Goal: Use online tool/utility: Utilize a website feature to perform a specific function

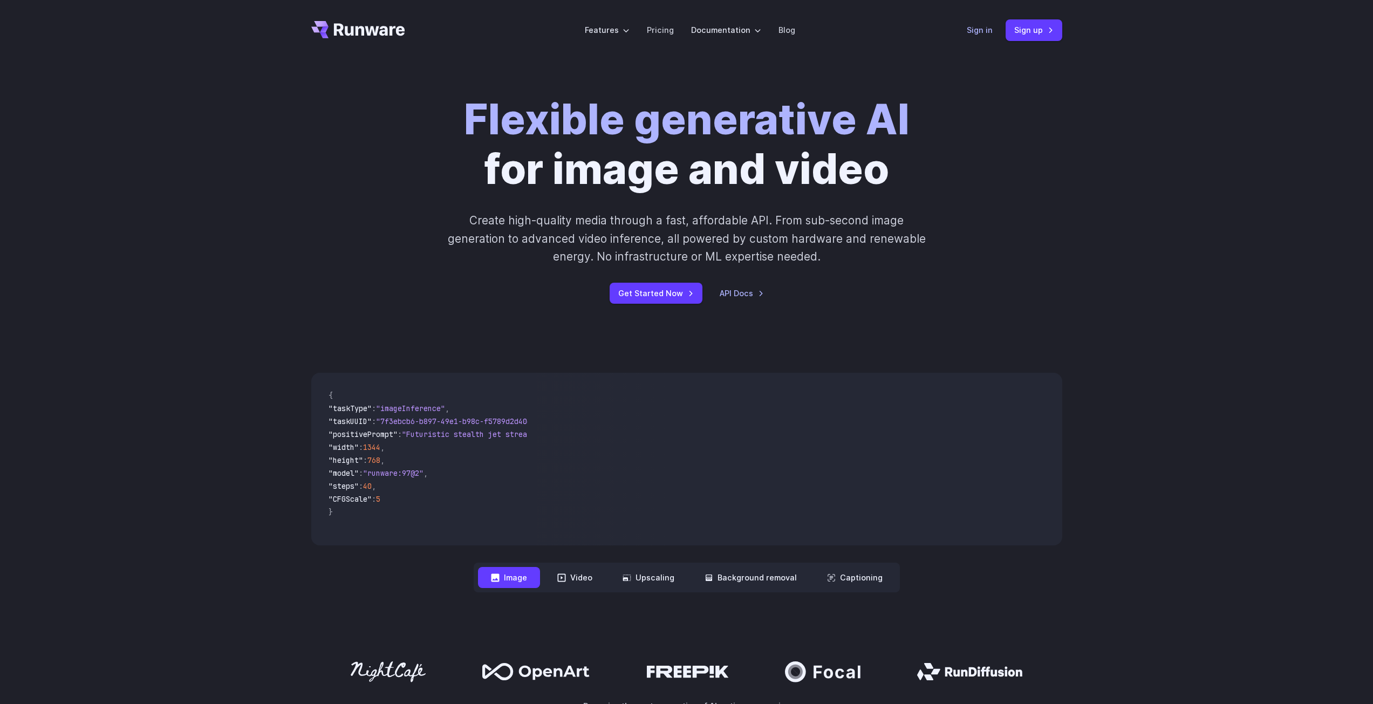
click at [980, 23] on div "Sign in Sign up" at bounding box center [1014, 29] width 95 height 21
click at [986, 34] on link "Sign in" at bounding box center [980, 30] width 26 height 12
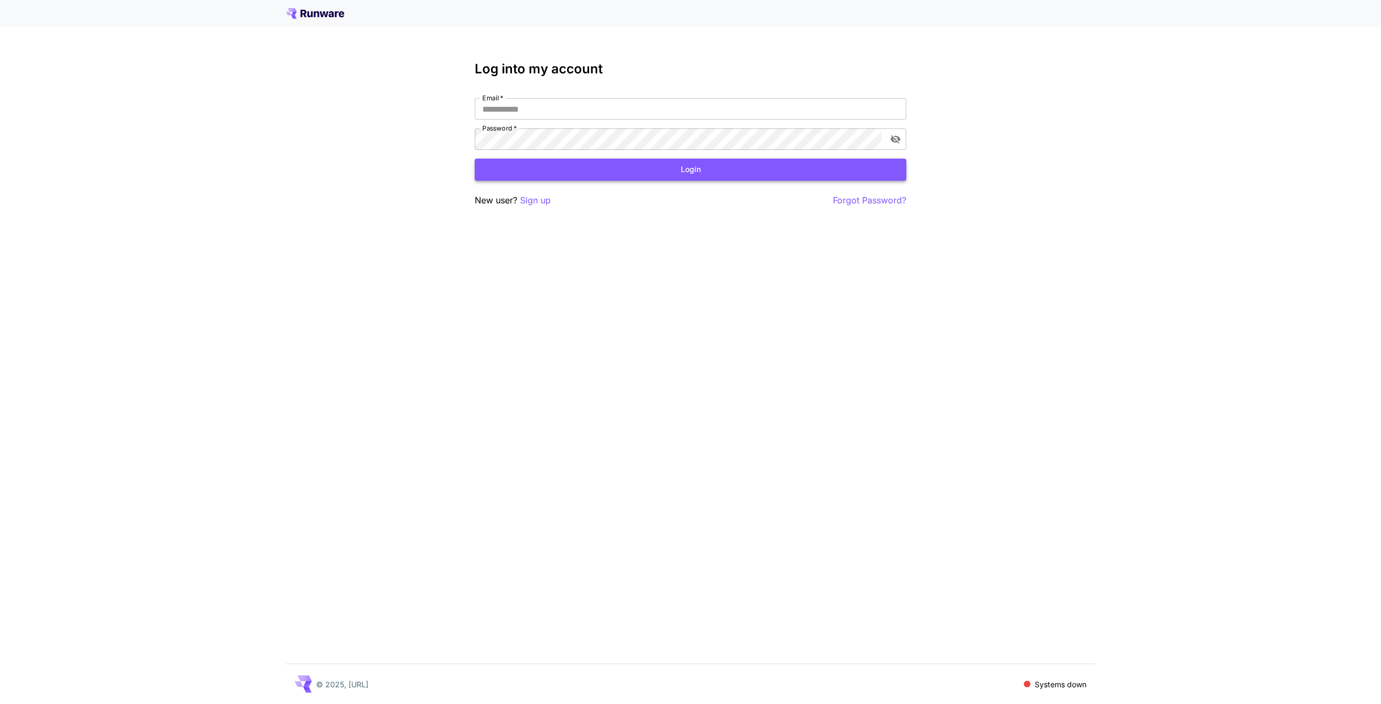
type input "**********"
click at [571, 174] on button "Login" at bounding box center [691, 170] width 432 height 22
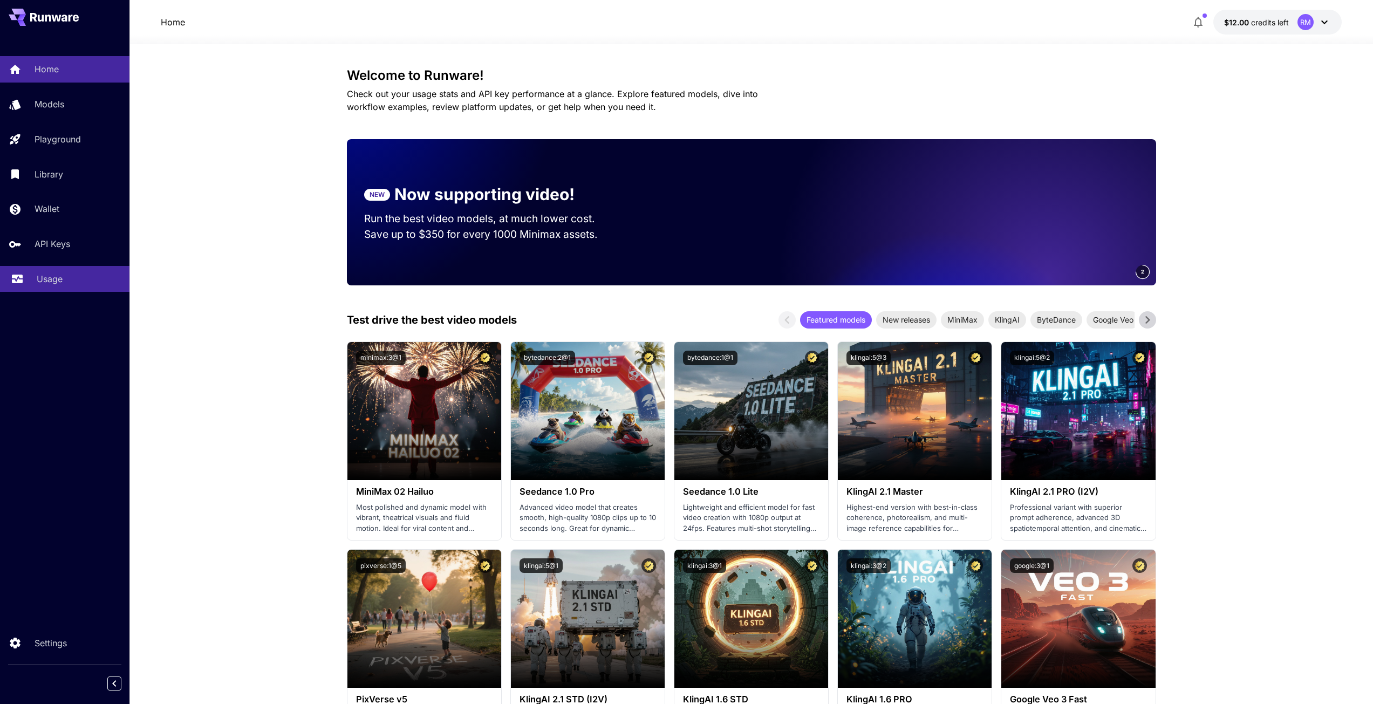
click at [51, 281] on p "Usage" at bounding box center [50, 278] width 26 height 13
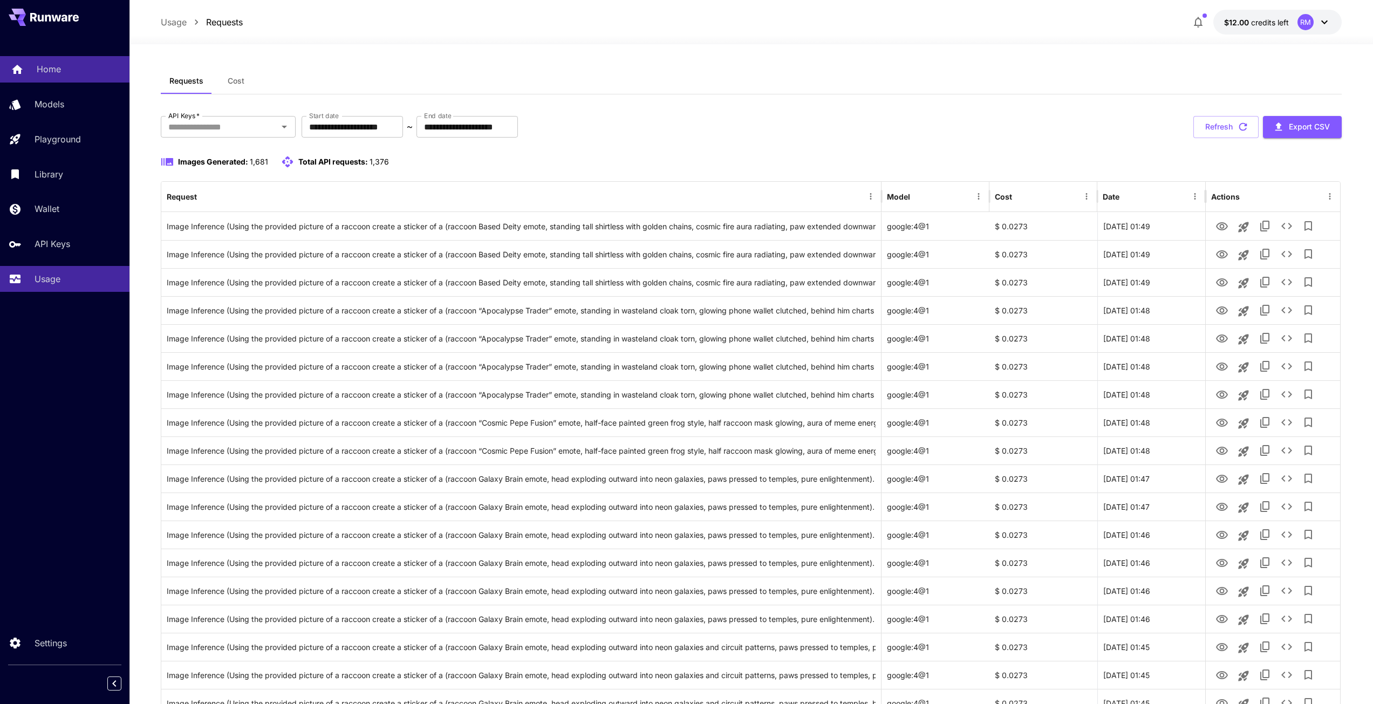
click at [47, 71] on p "Home" at bounding box center [49, 69] width 24 height 13
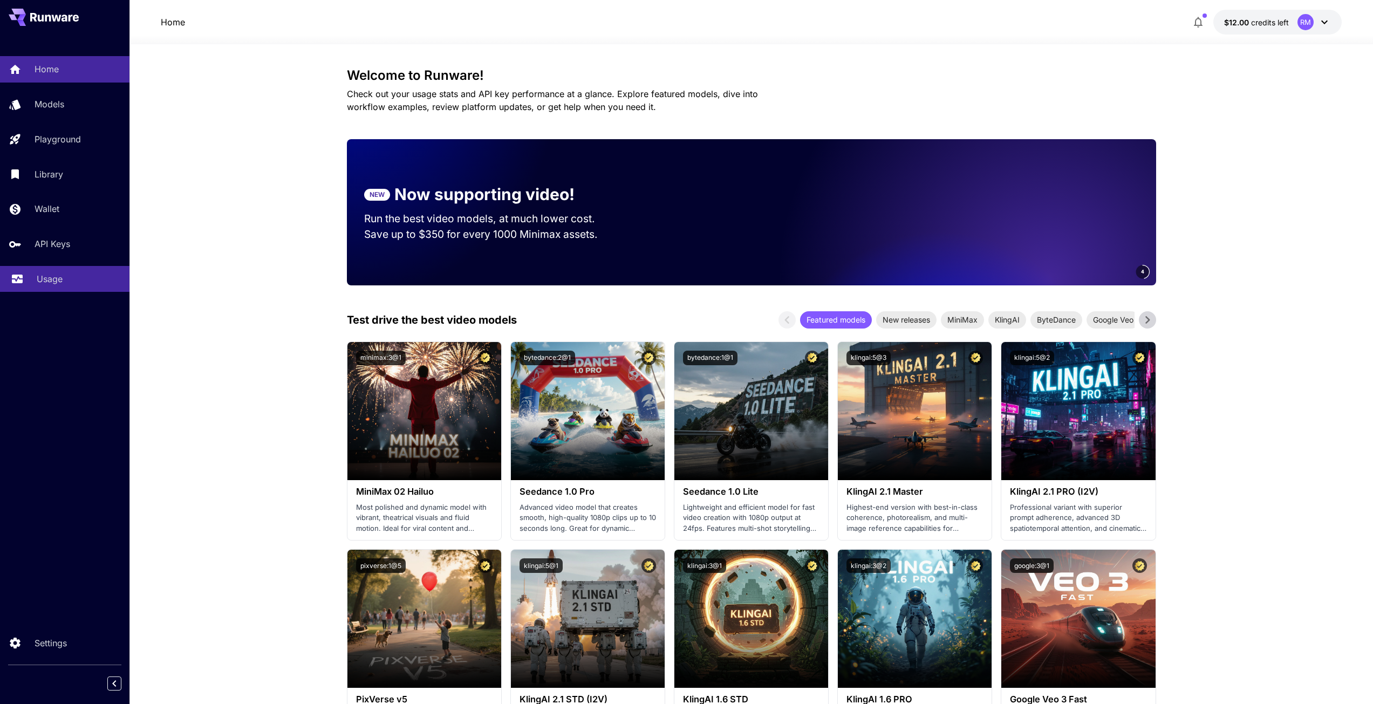
click at [48, 276] on p "Usage" at bounding box center [50, 278] width 26 height 13
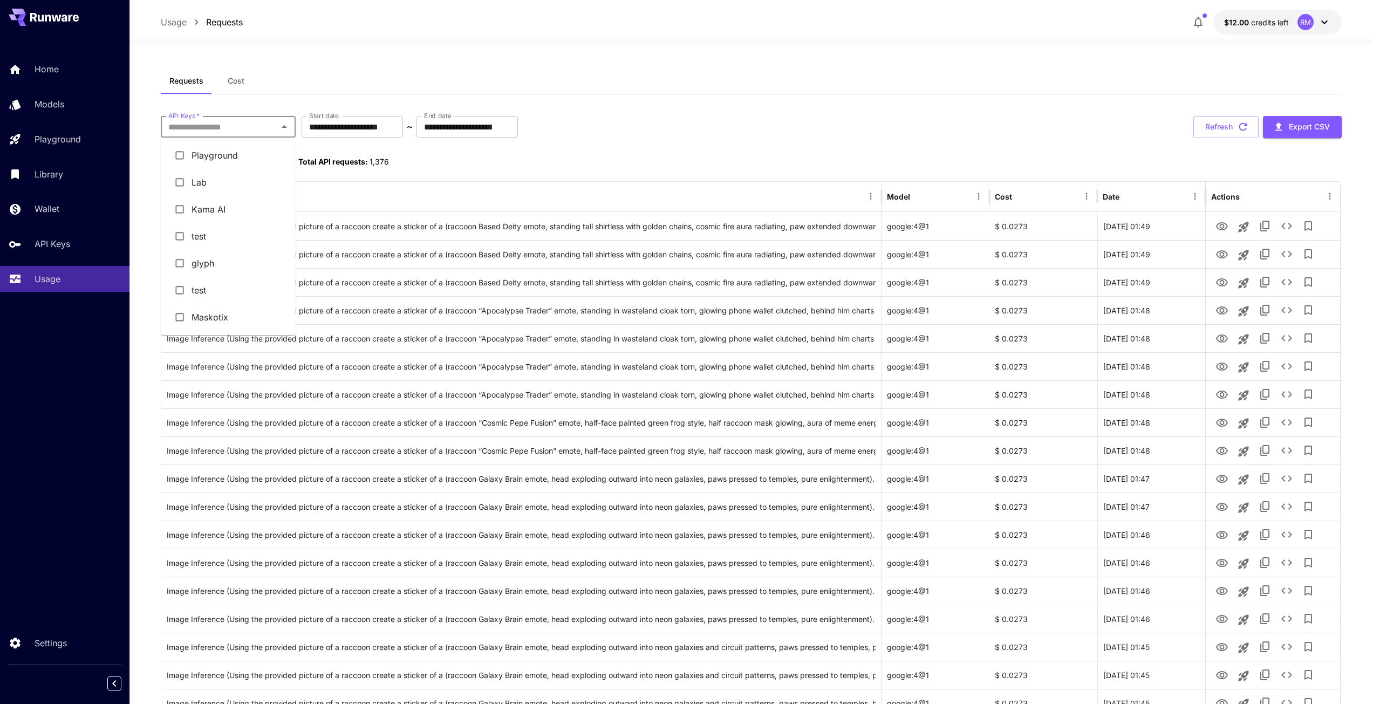
click at [229, 124] on input "API Keys   *" at bounding box center [219, 126] width 111 height 15
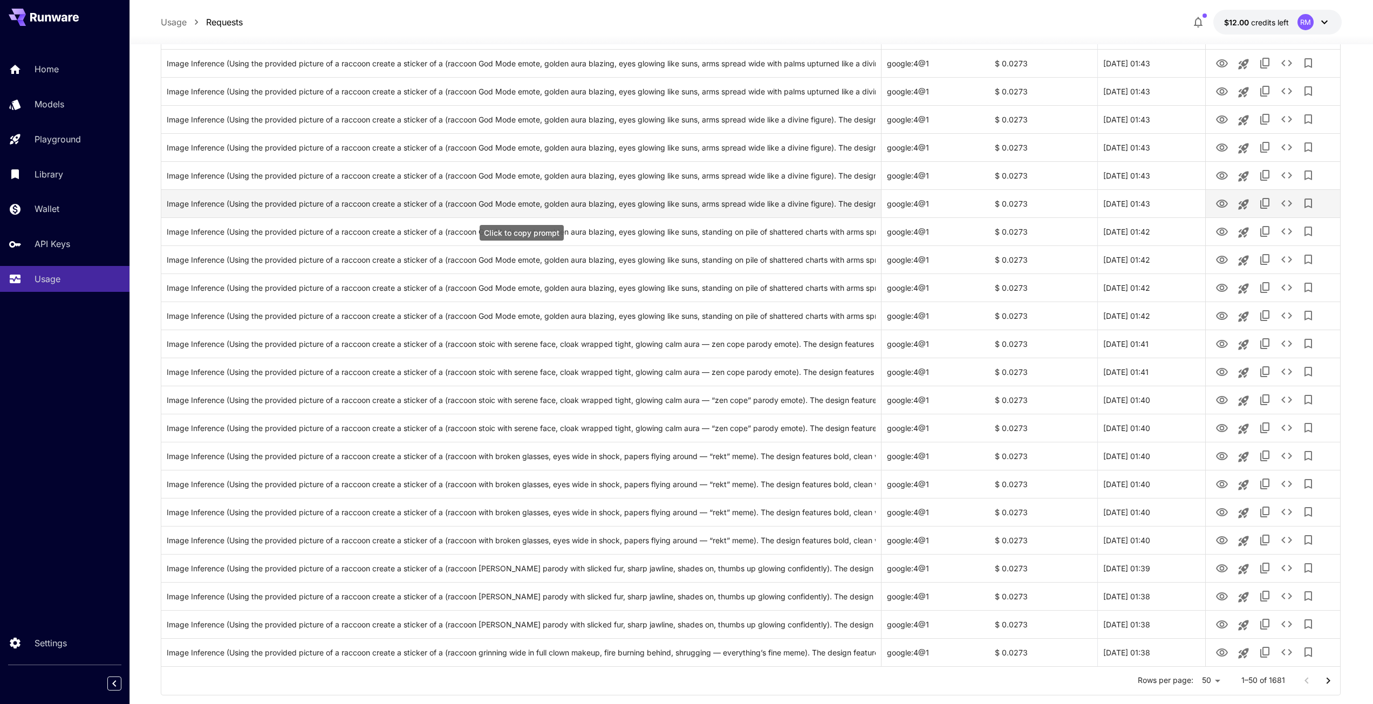
scroll to position [972, 0]
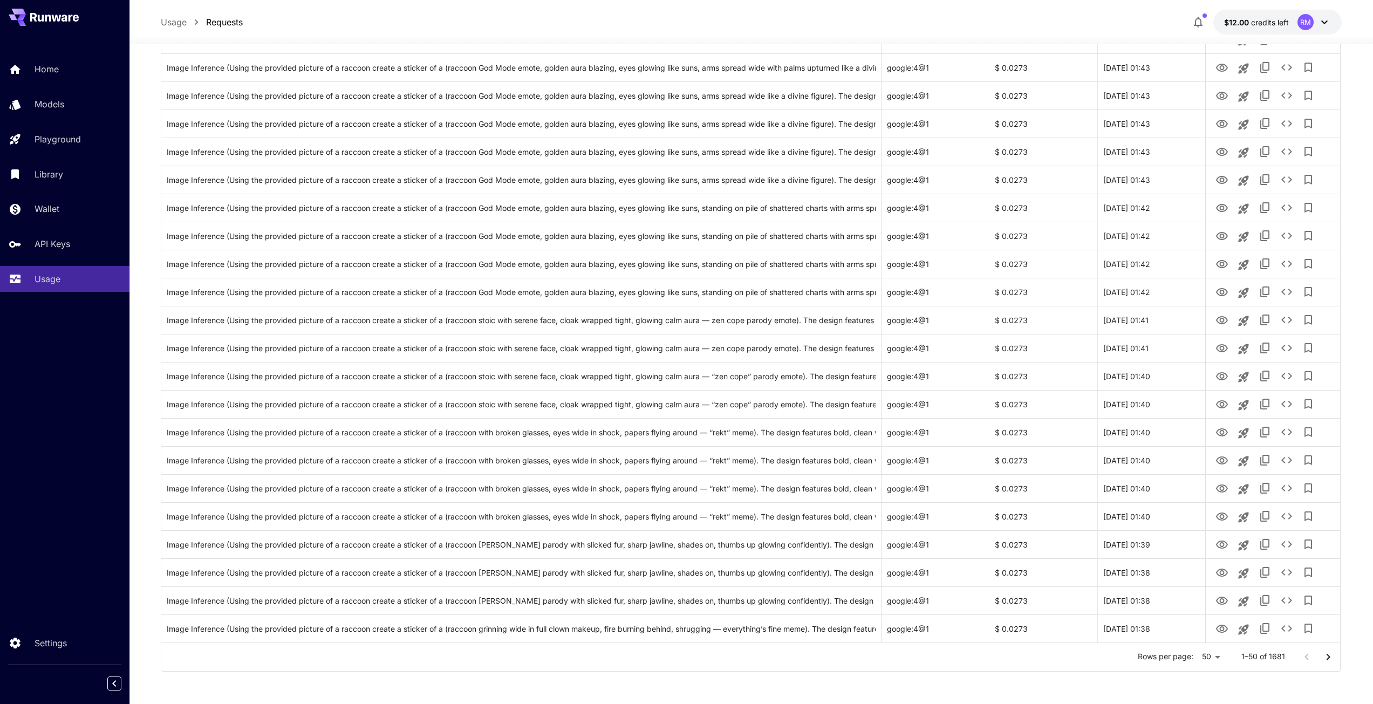
click at [1184, 658] on p "Rows per page:" at bounding box center [1166, 656] width 56 height 11
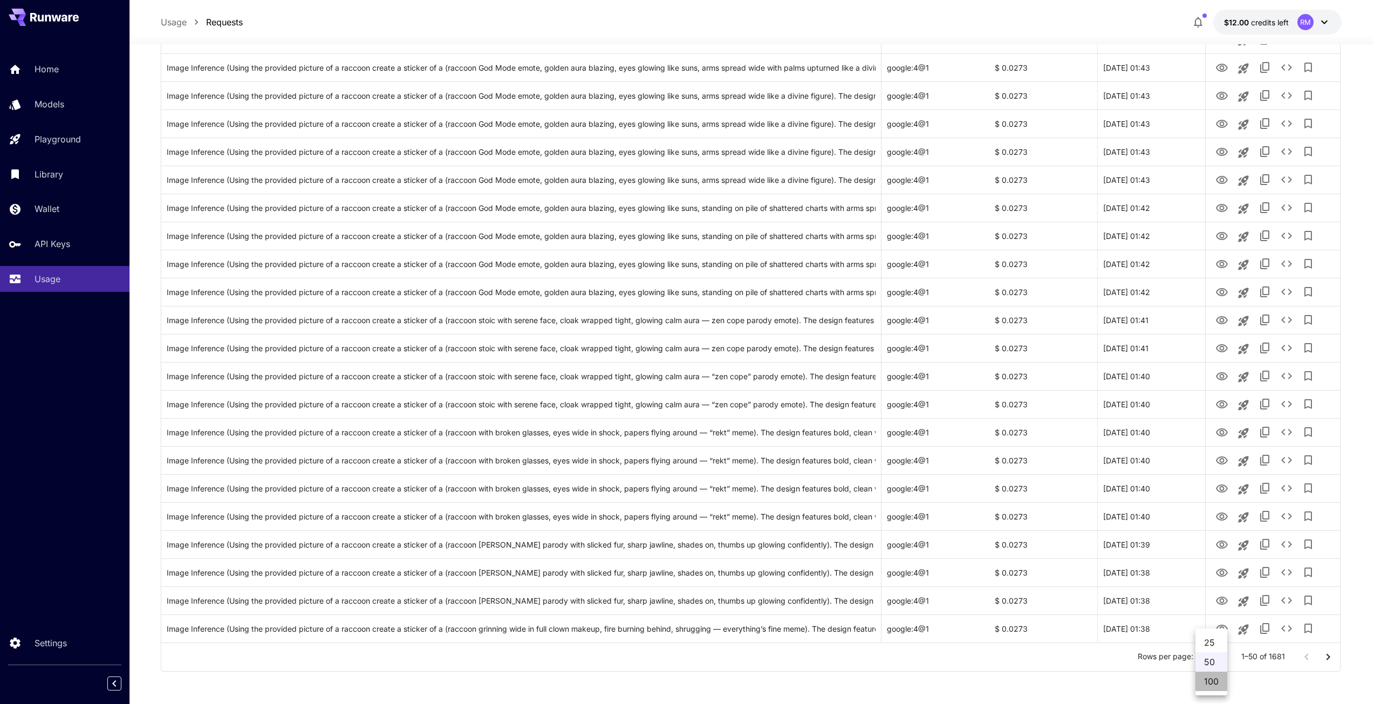
click at [1210, 685] on li "100" at bounding box center [1211, 681] width 32 height 19
type input "***"
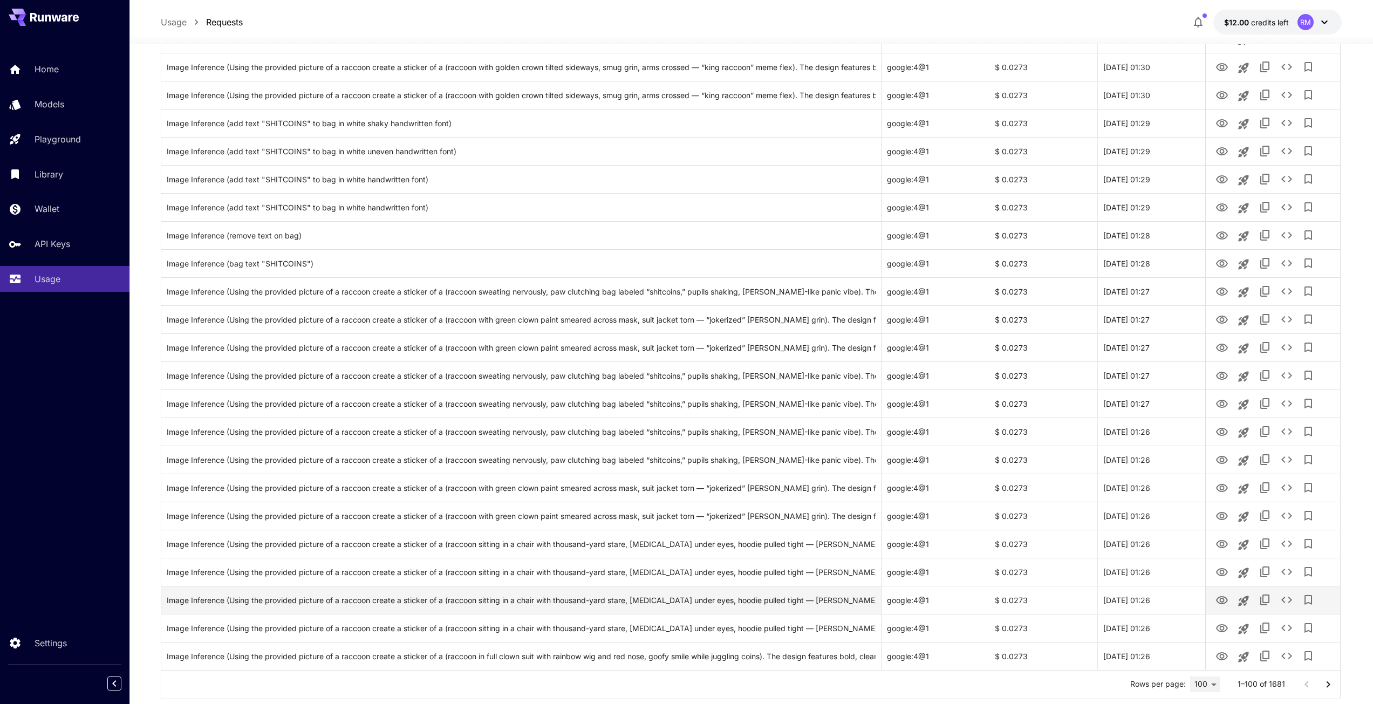
scroll to position [2374, 0]
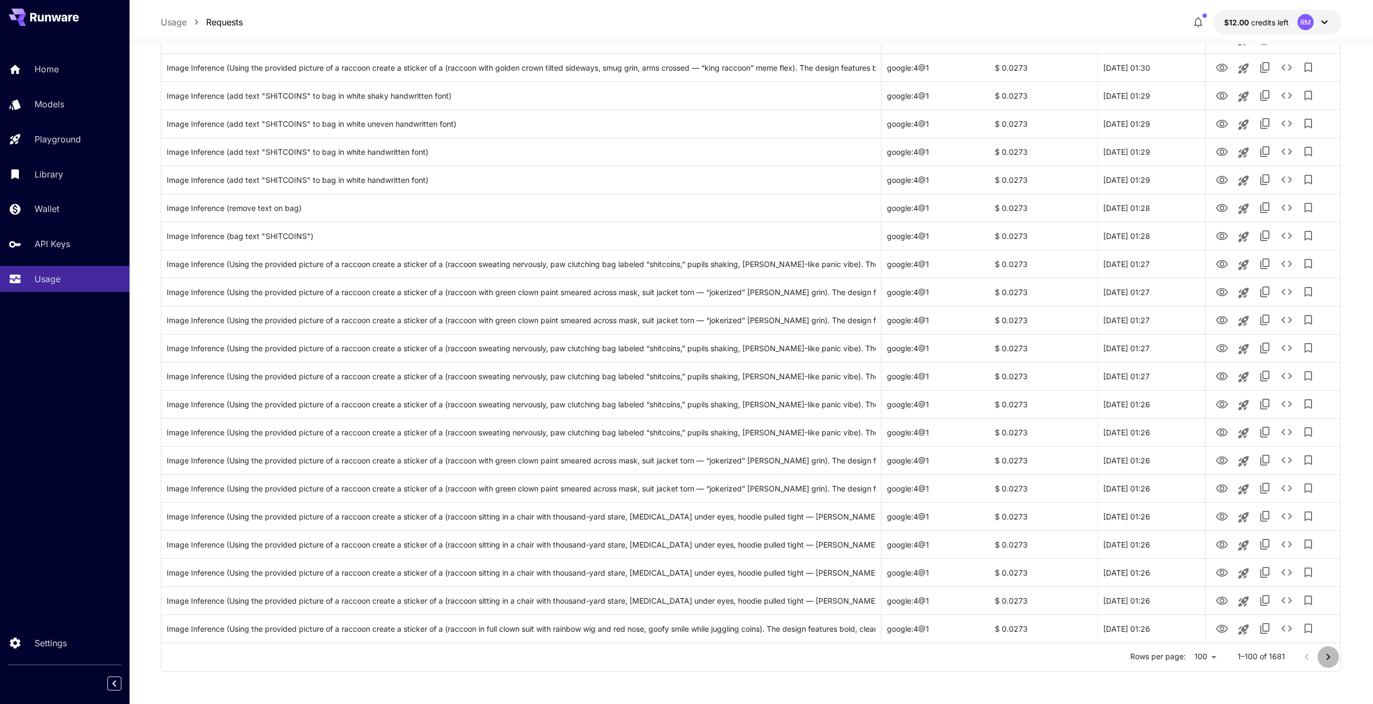
click at [1330, 652] on icon "Go to next page" at bounding box center [1327, 656] width 13 height 13
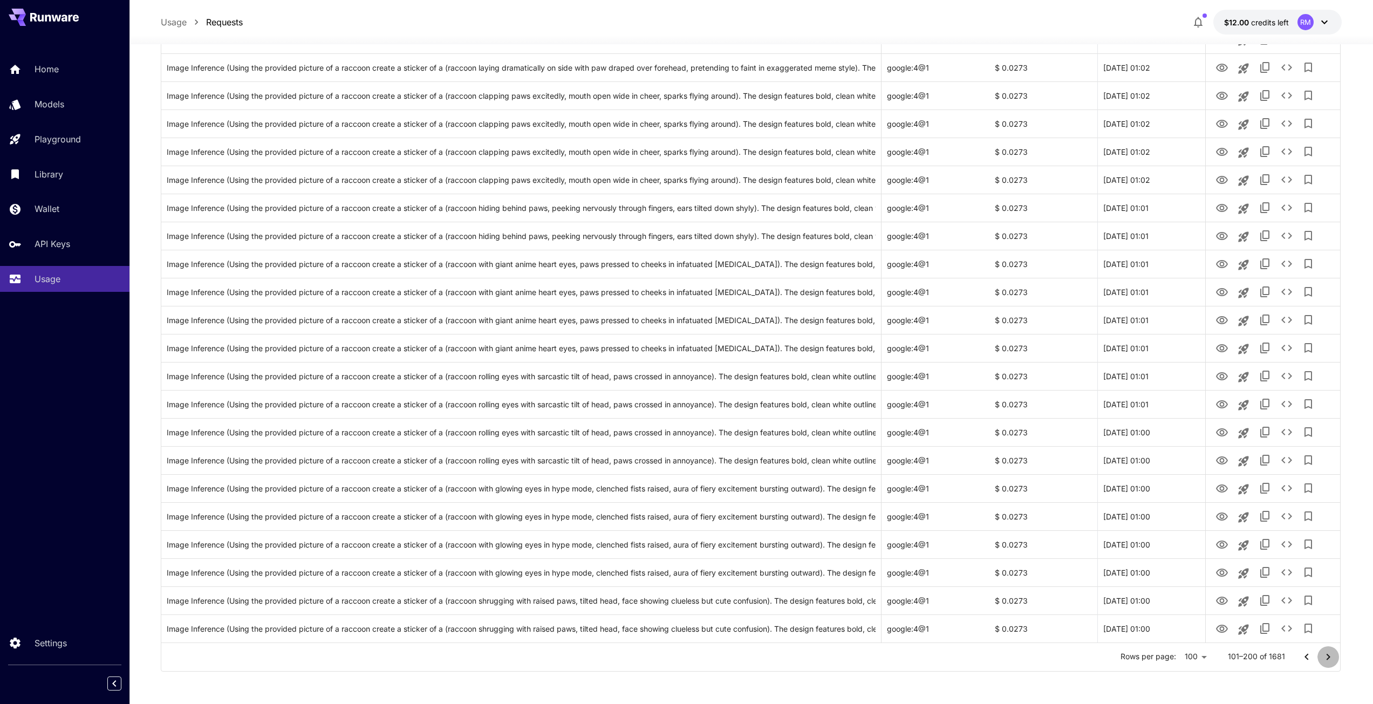
click at [1329, 657] on icon "Go to next page" at bounding box center [1327, 656] width 13 height 13
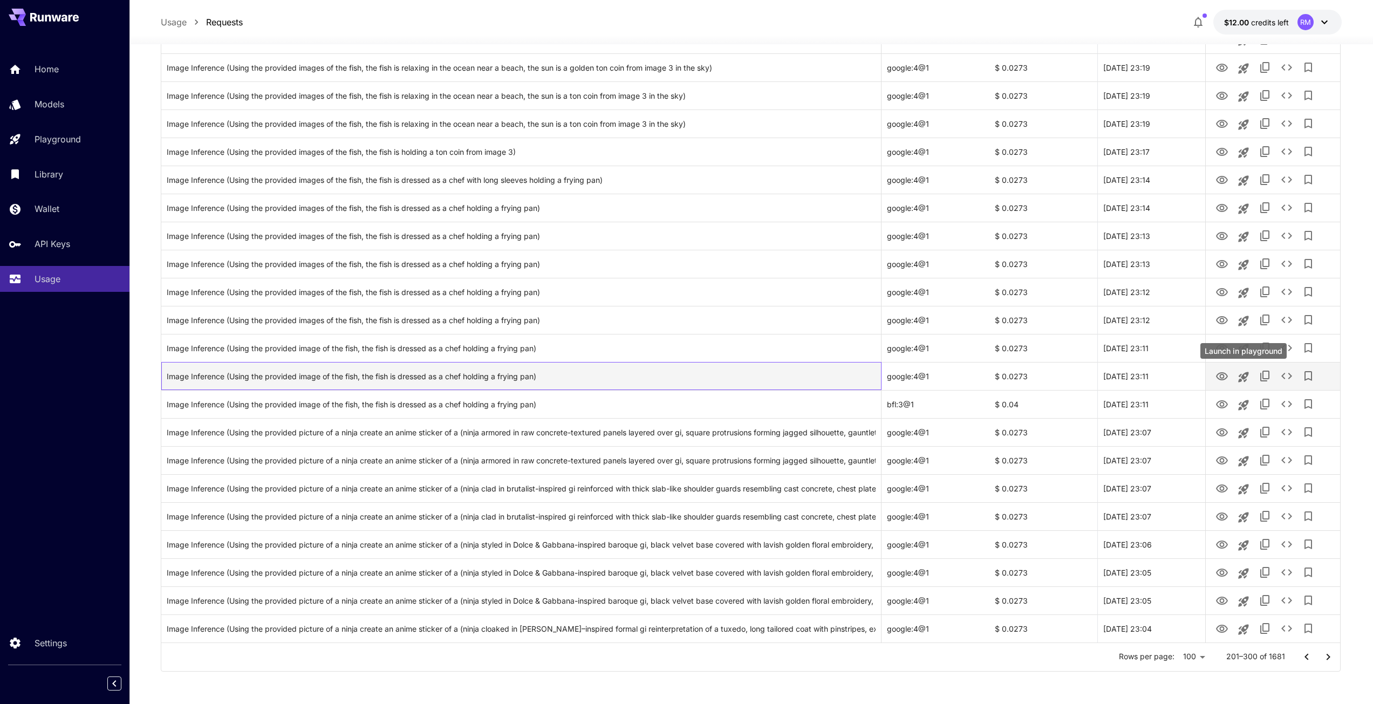
drag, startPoint x: 1247, startPoint y: 373, endPoint x: 809, endPoint y: 376, distance: 437.5
click at [809, 376] on div "Image Inference (Using the provided image of the fish, the fish is dressed as a…" at bounding box center [521, 376] width 709 height 28
click at [1240, 375] on icon "Launch in playground" at bounding box center [1243, 377] width 10 height 10
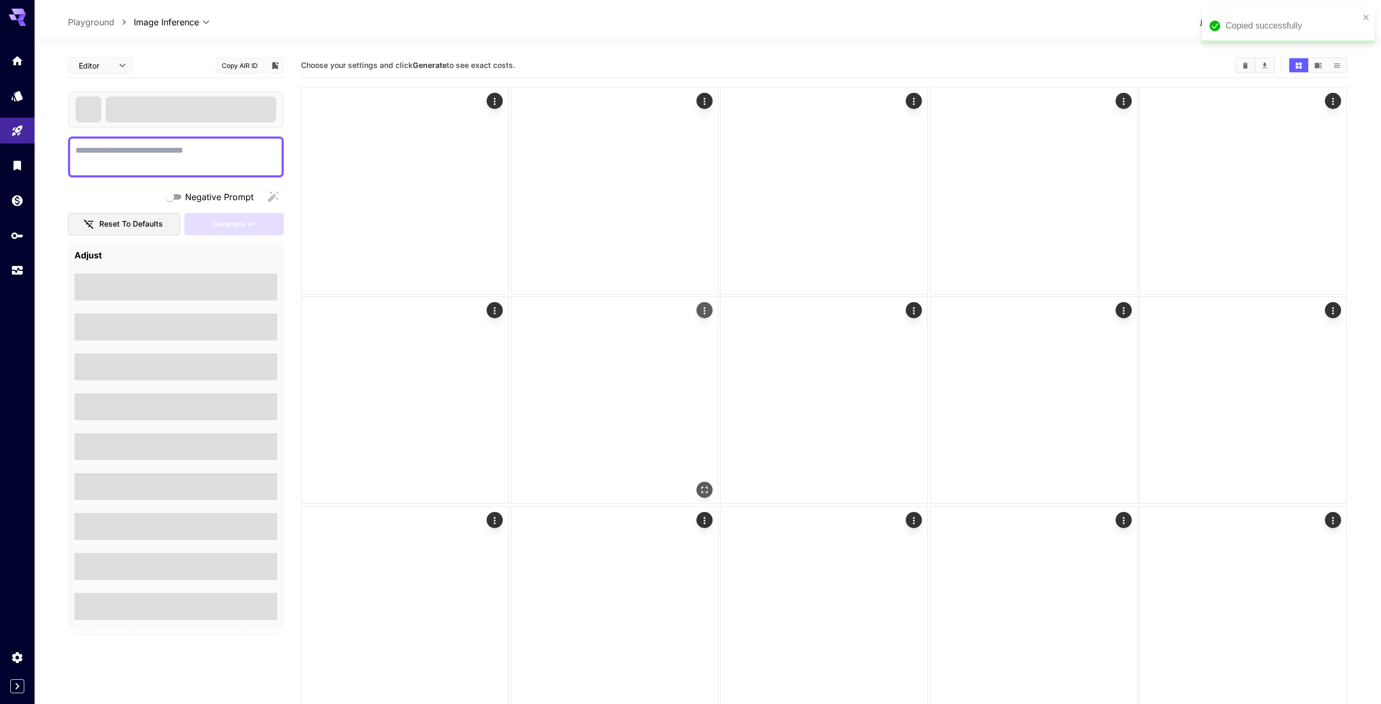
type textarea "**********"
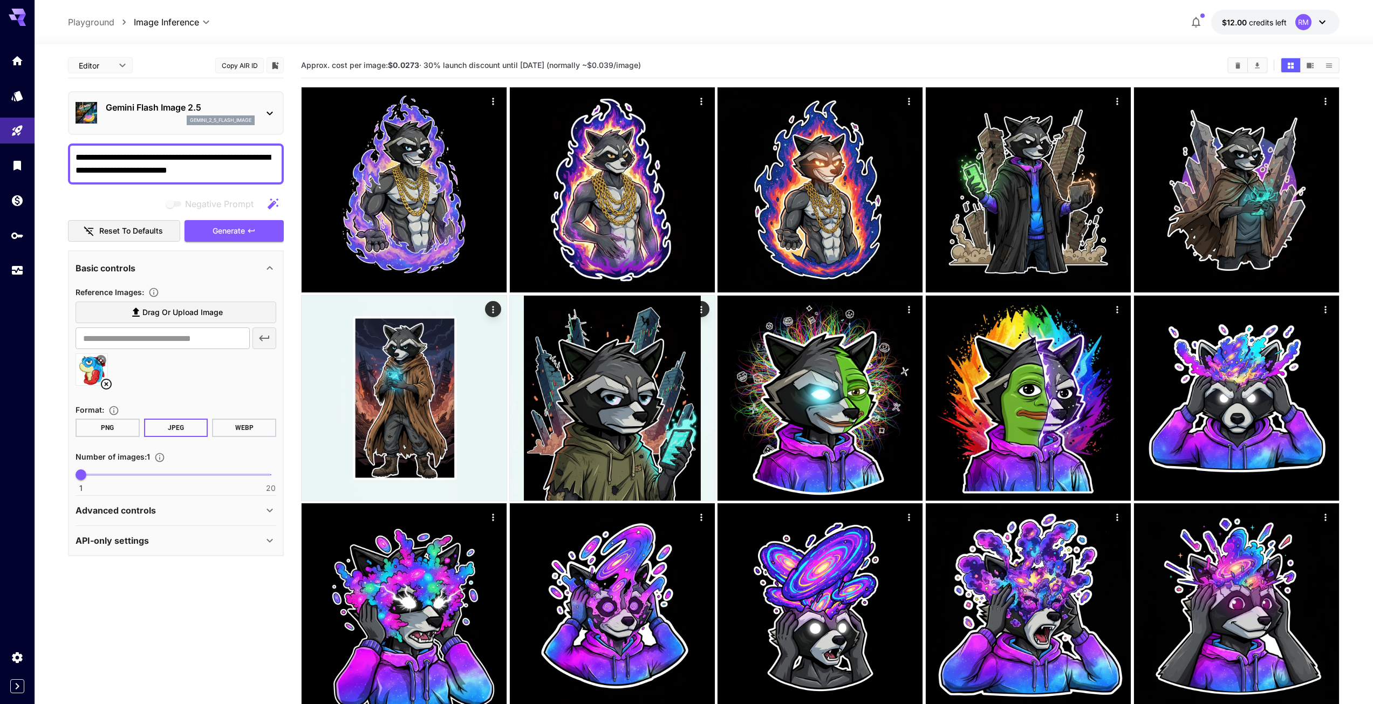
click at [112, 428] on button "PNG" at bounding box center [108, 428] width 64 height 18
click at [224, 235] on span "Generate" at bounding box center [229, 230] width 32 height 13
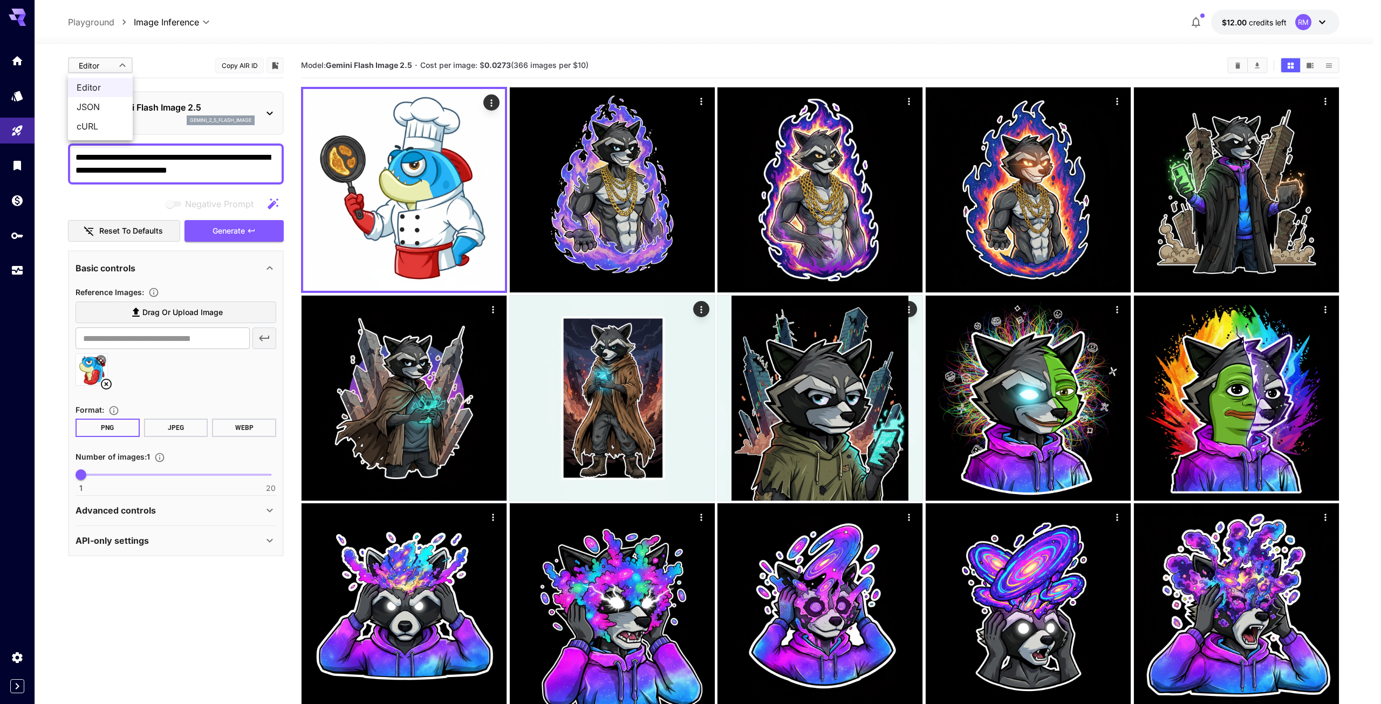
click at [117, 102] on span "JSON" at bounding box center [100, 106] width 47 height 13
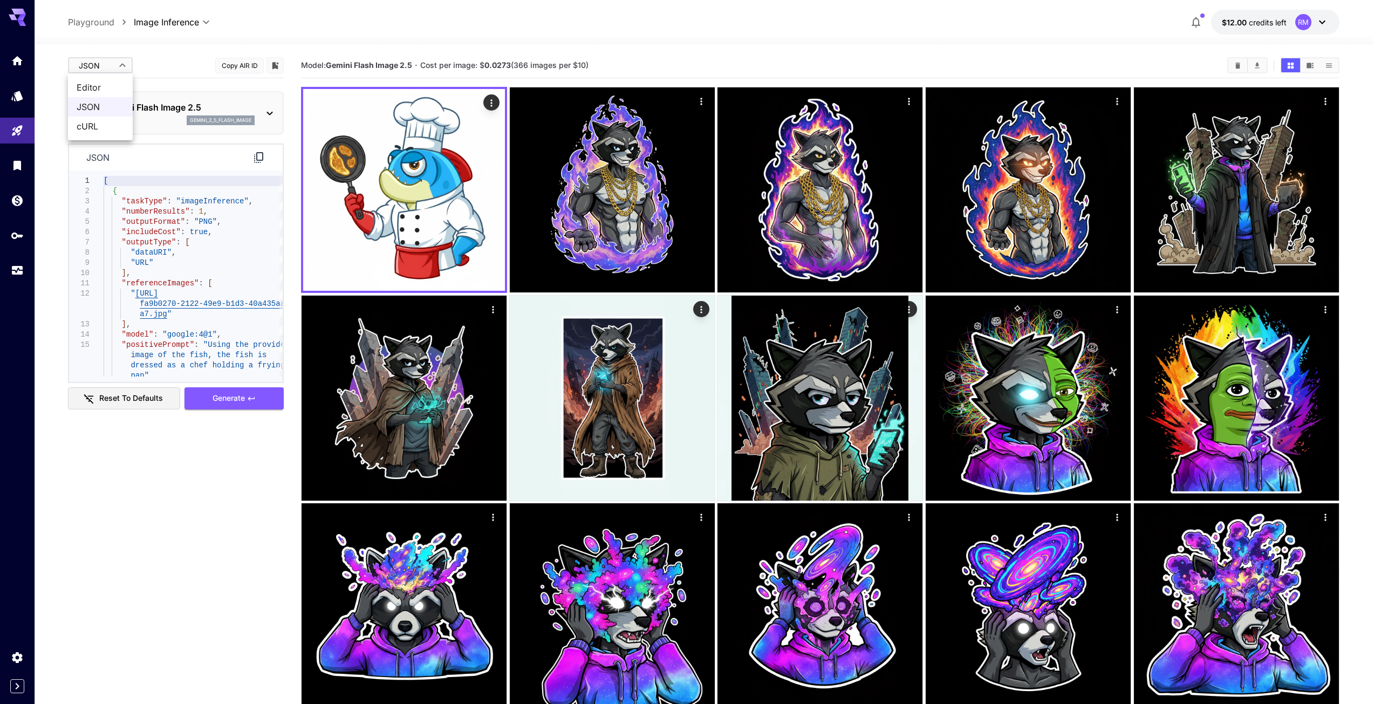
click at [194, 55] on div at bounding box center [690, 352] width 1381 height 704
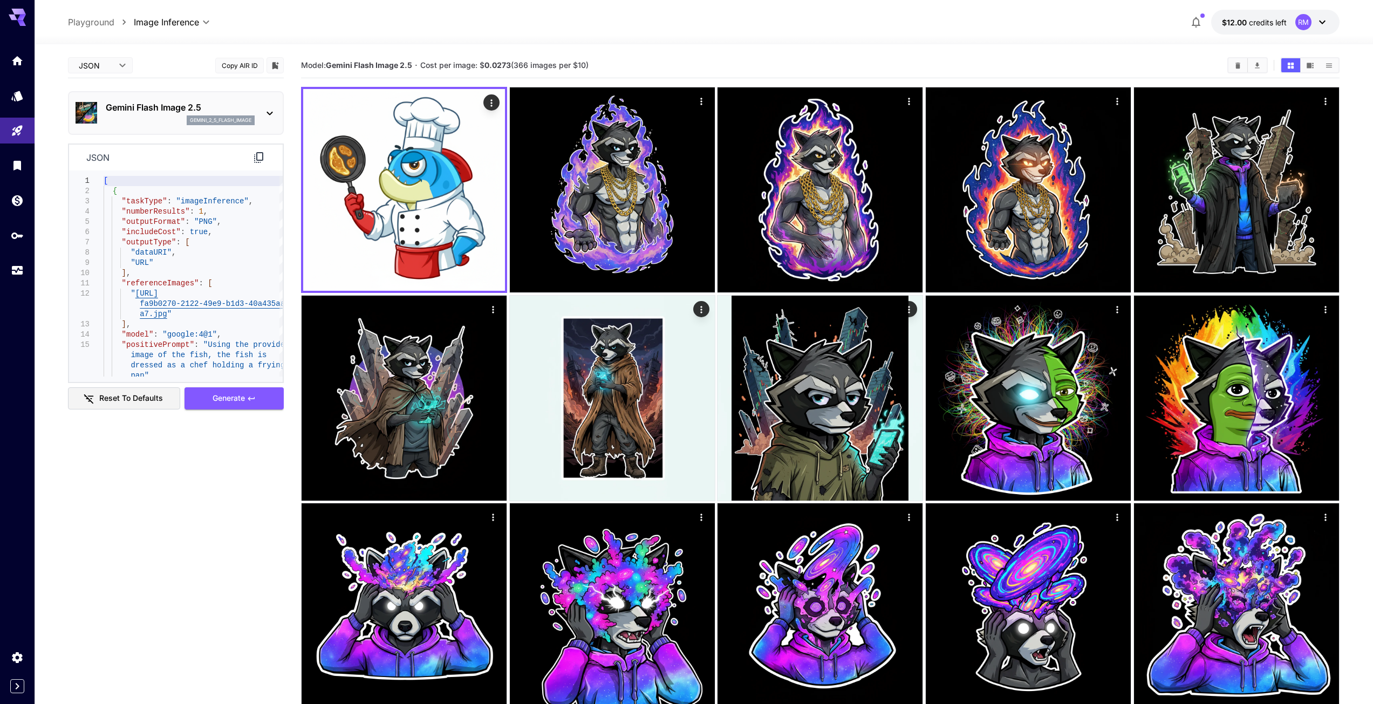
click at [262, 152] on icon at bounding box center [258, 157] width 13 height 13
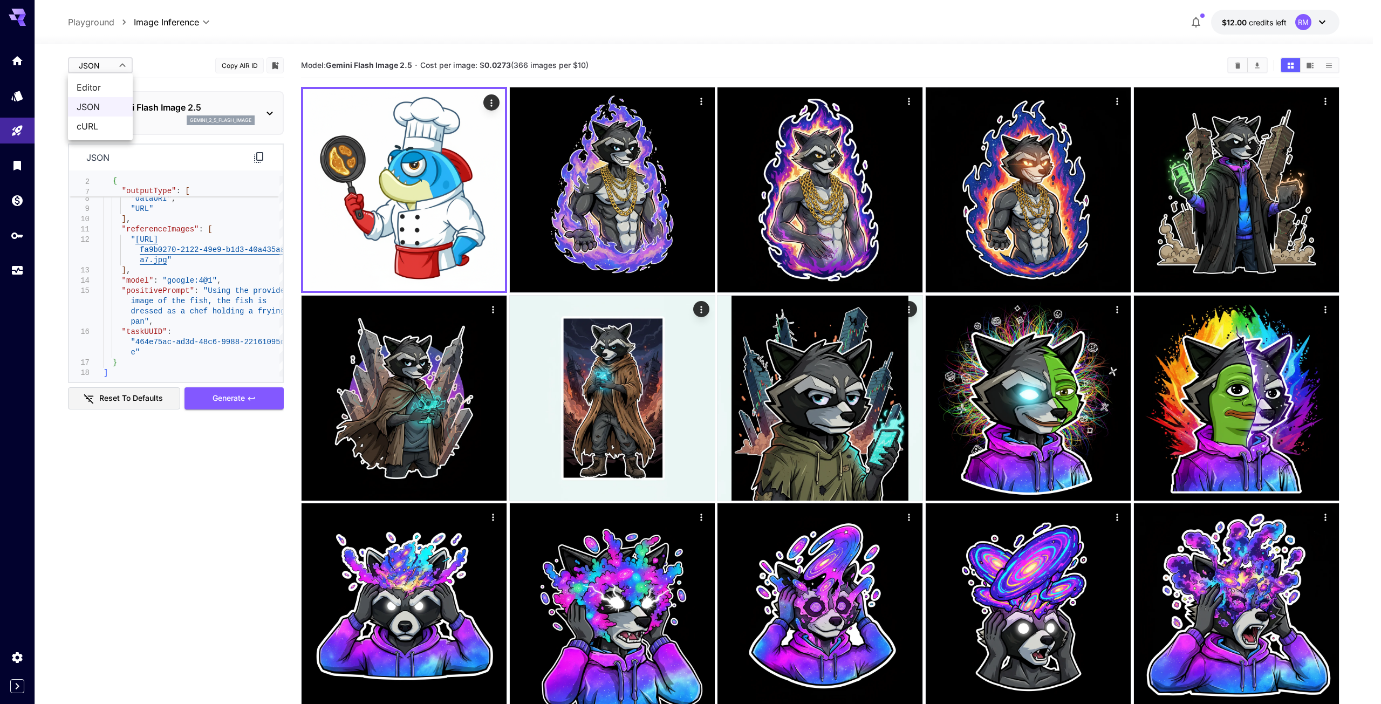
click at [118, 85] on span "Editor" at bounding box center [100, 87] width 47 height 13
type input "****"
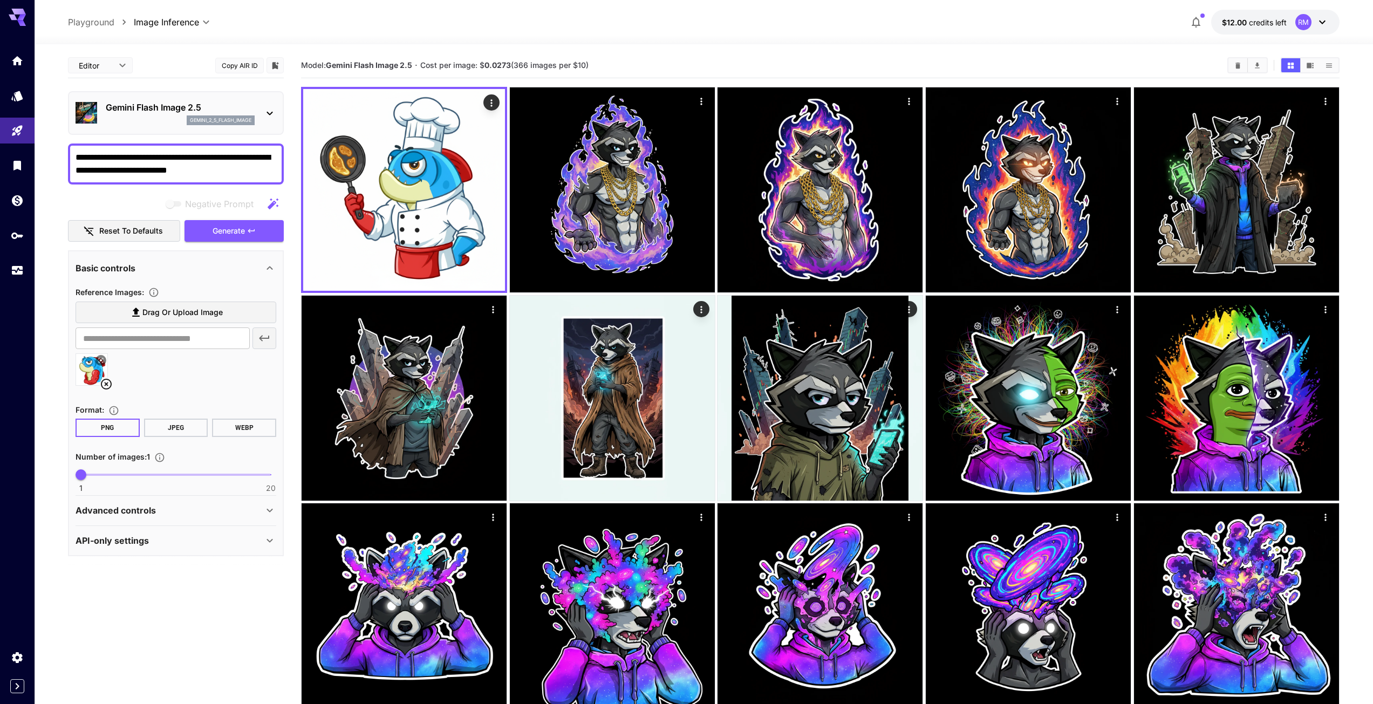
click at [191, 318] on span "Drag or upload image" at bounding box center [182, 312] width 80 height 13
click at [0, 0] on input "Drag or upload image" at bounding box center [0, 0] width 0 height 0
type input "**********"
click at [170, 158] on textarea "**********" at bounding box center [176, 164] width 201 height 26
type textarea "**********"
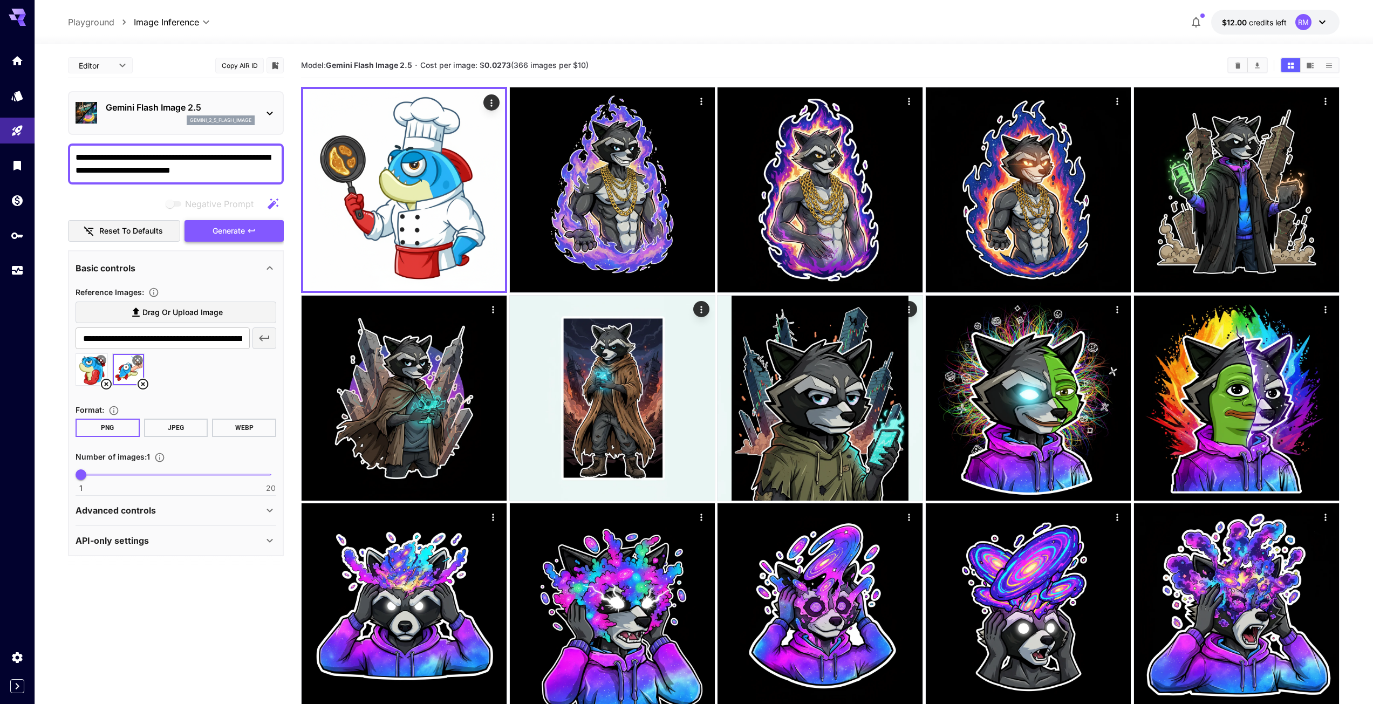
click at [245, 234] on span "Generate" at bounding box center [229, 230] width 32 height 13
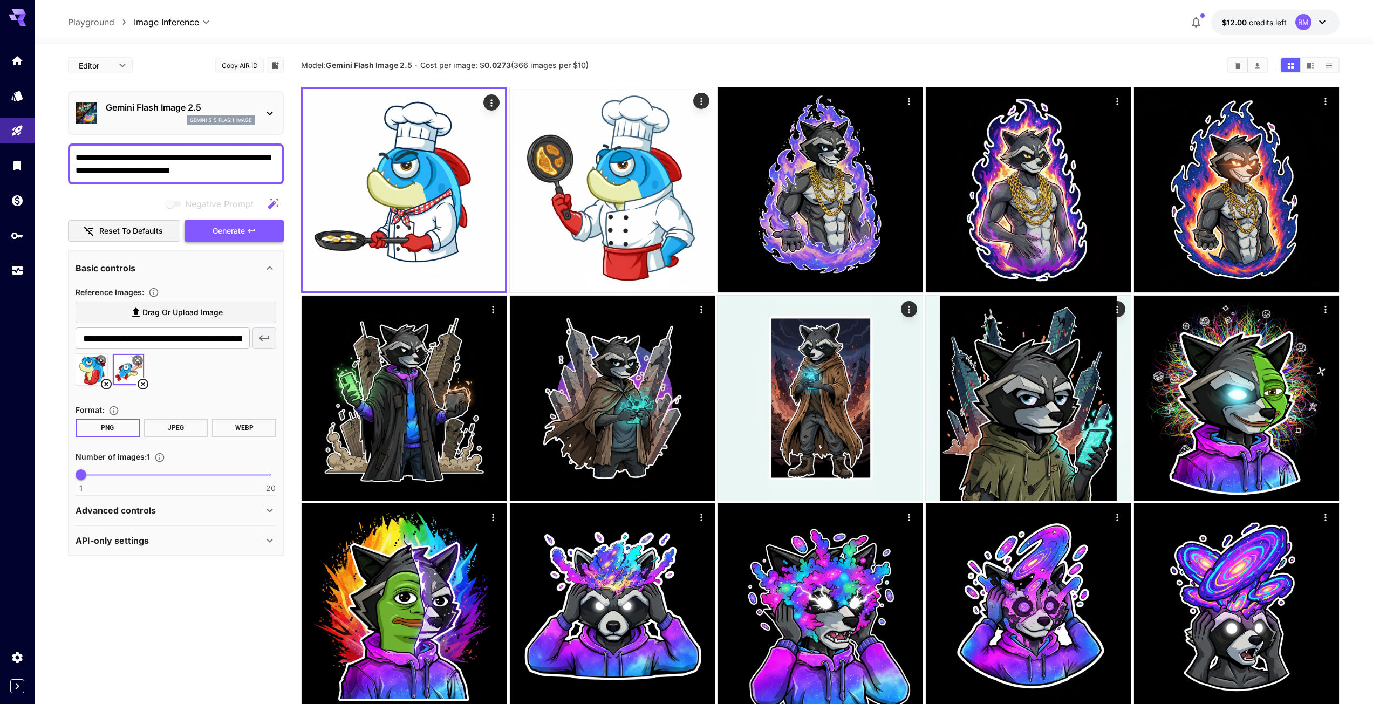
click at [225, 230] on span "Generate" at bounding box center [229, 230] width 32 height 13
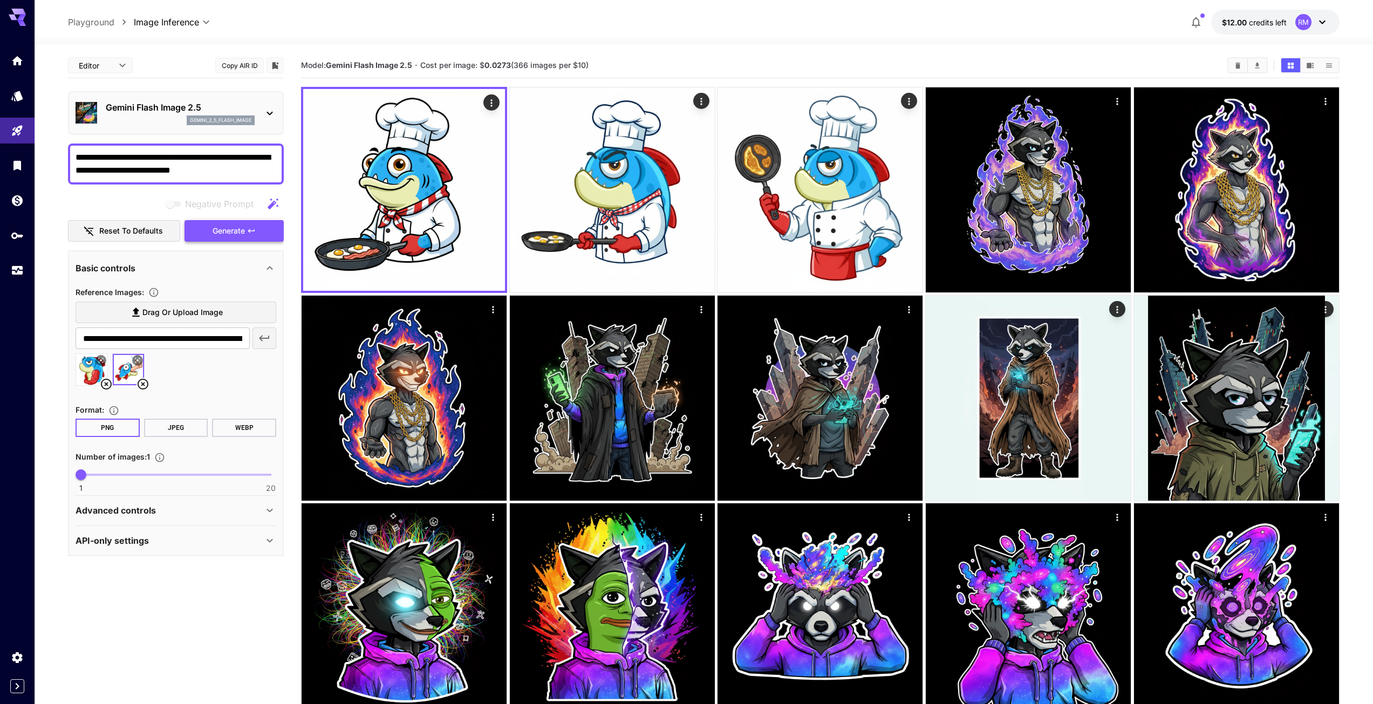
click at [230, 228] on span "Generate" at bounding box center [229, 230] width 32 height 13
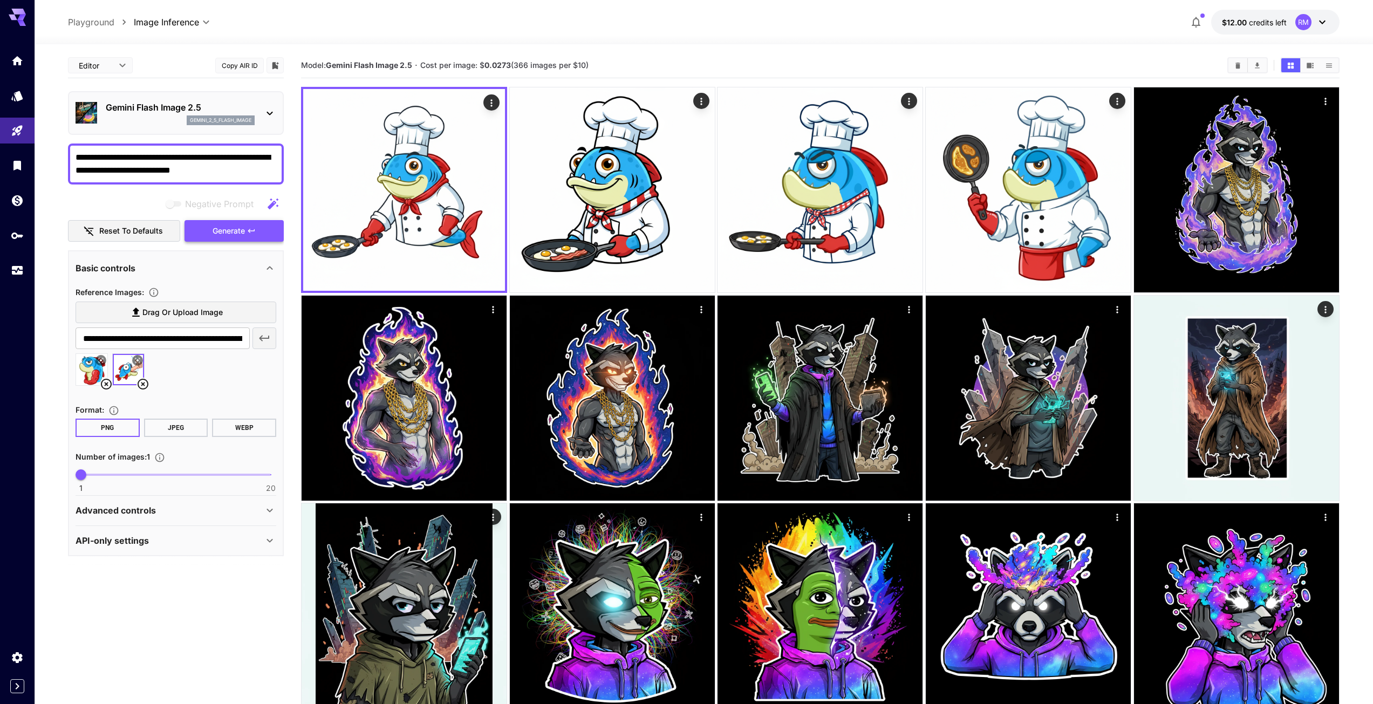
click at [227, 226] on span "Generate" at bounding box center [229, 230] width 32 height 13
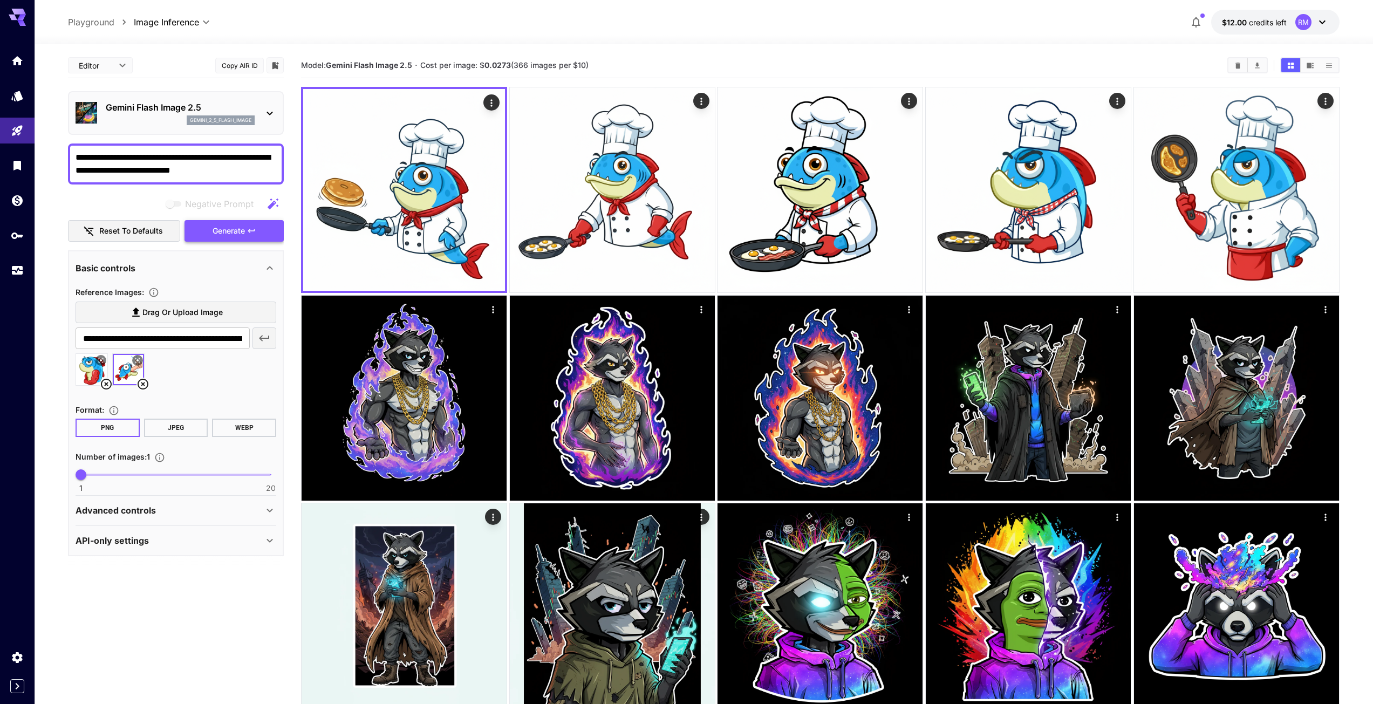
click at [203, 236] on button "Generate" at bounding box center [233, 231] width 99 height 22
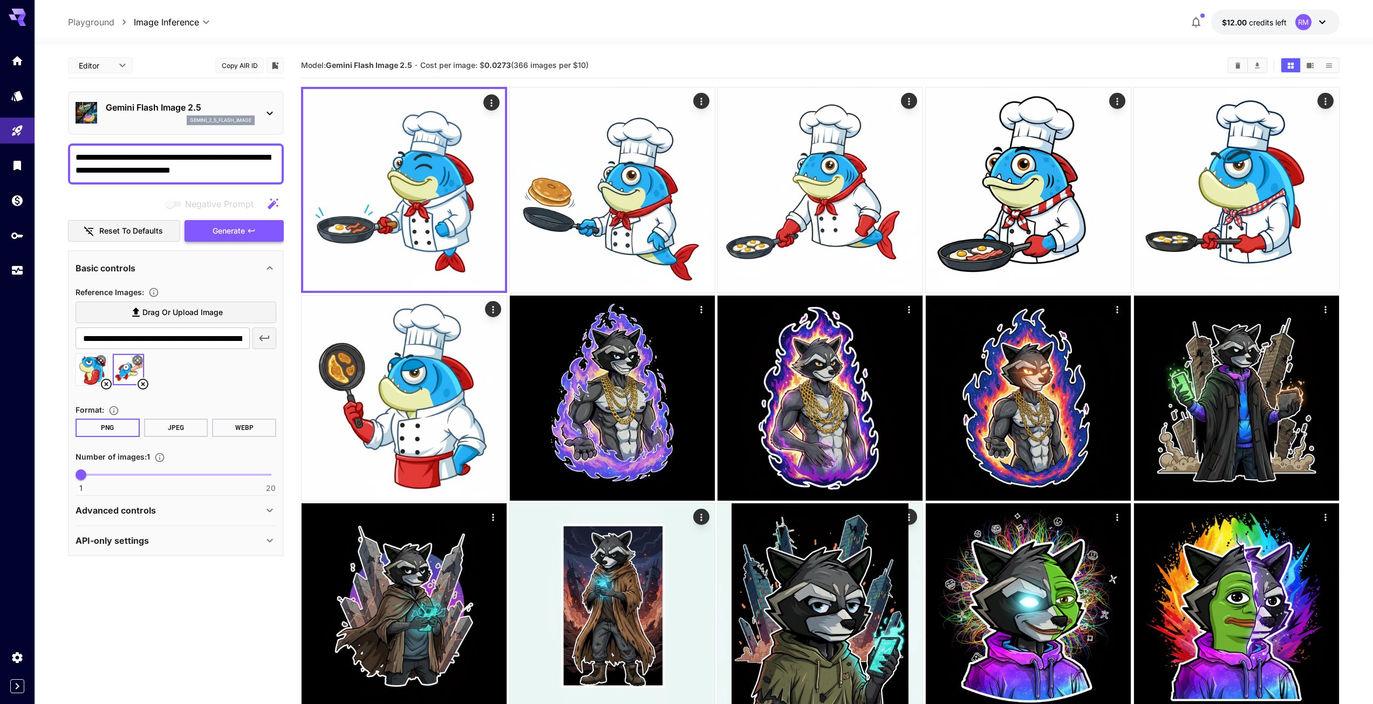
click at [227, 231] on span "Generate" at bounding box center [229, 230] width 32 height 13
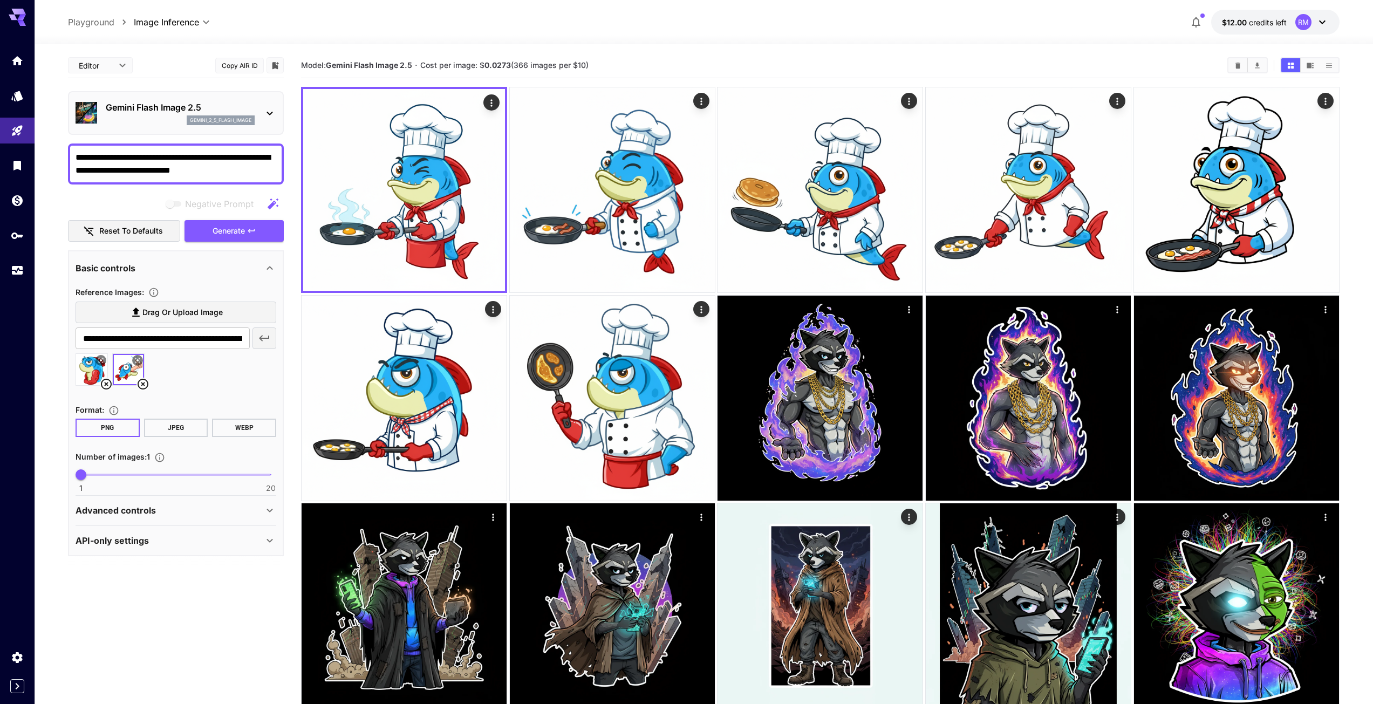
click at [145, 383] on icon at bounding box center [142, 384] width 13 height 13
click at [193, 309] on span "Drag or upload image" at bounding box center [182, 312] width 80 height 13
click at [0, 0] on input "Drag or upload image" at bounding box center [0, 0] width 0 height 0
